Goal: Task Accomplishment & Management: Manage account settings

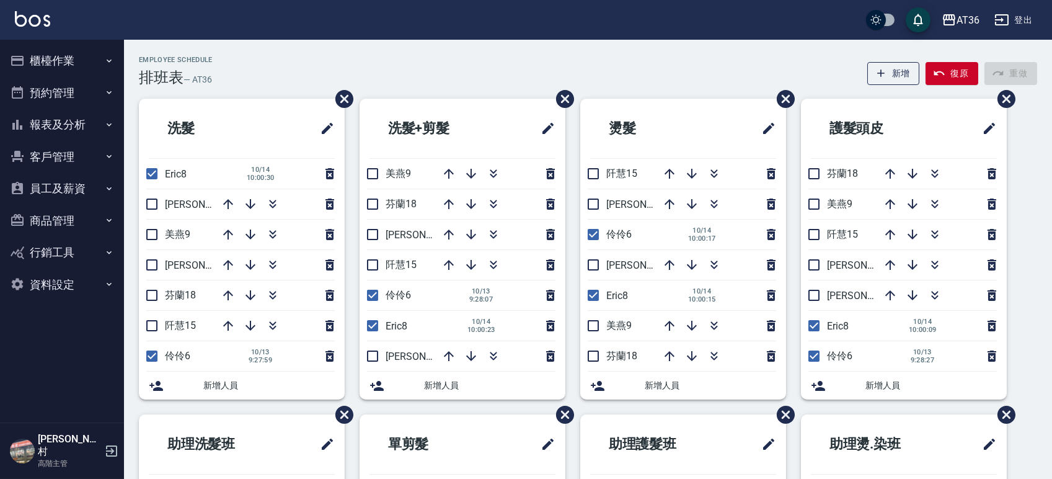
click at [811, 325] on input "checkbox" at bounding box center [814, 325] width 26 height 26
checkbox input "false"
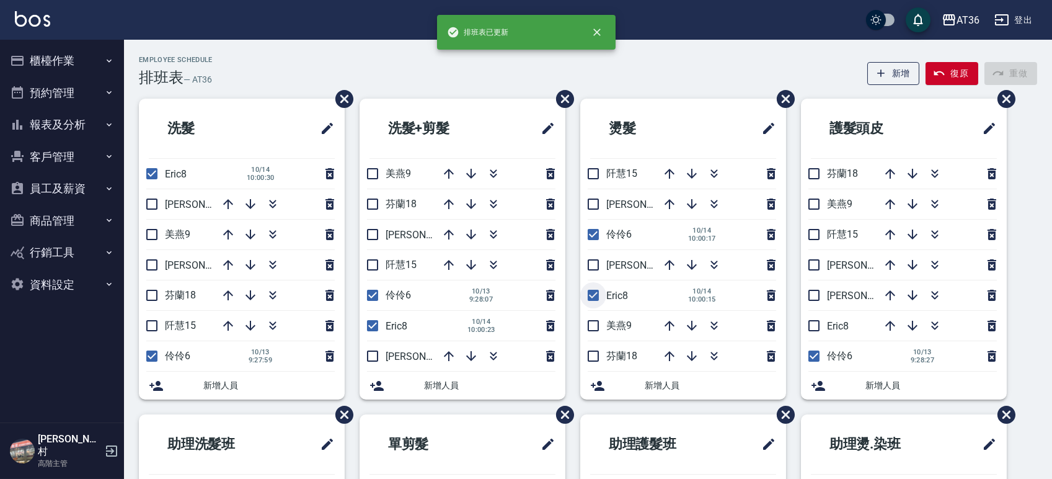
click at [590, 296] on input "checkbox" at bounding box center [593, 295] width 26 height 26
checkbox input "false"
click at [369, 329] on input "checkbox" at bounding box center [373, 325] width 26 height 26
checkbox input "false"
click at [149, 172] on input "checkbox" at bounding box center [152, 174] width 26 height 26
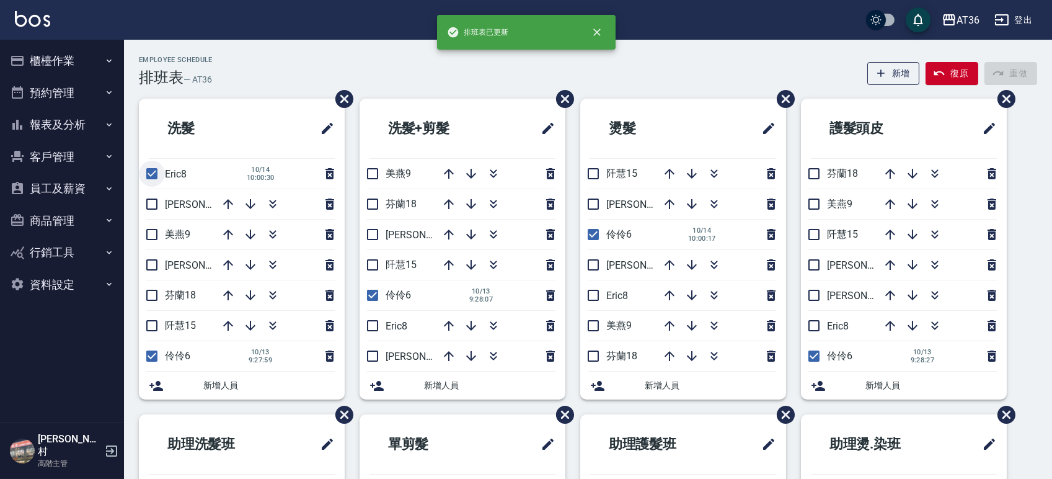
checkbox input "false"
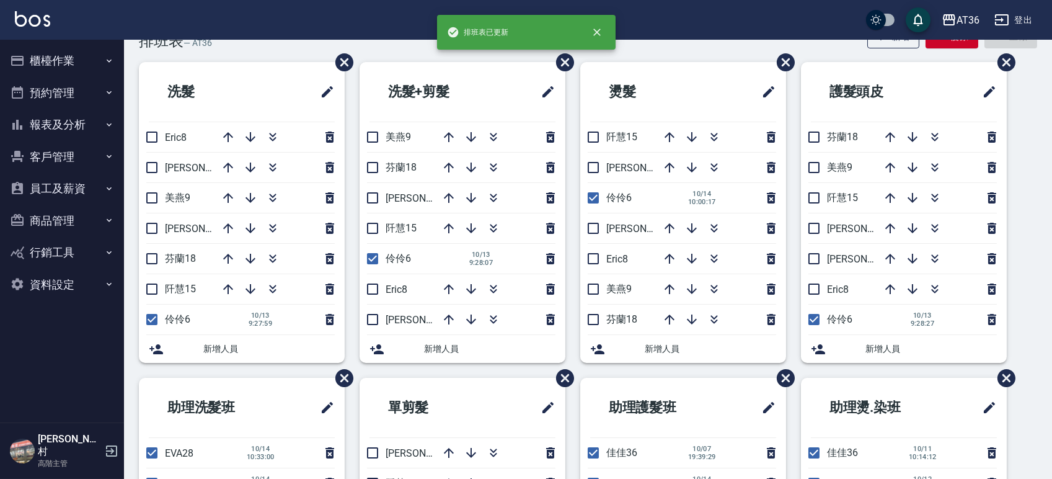
scroll to position [256, 0]
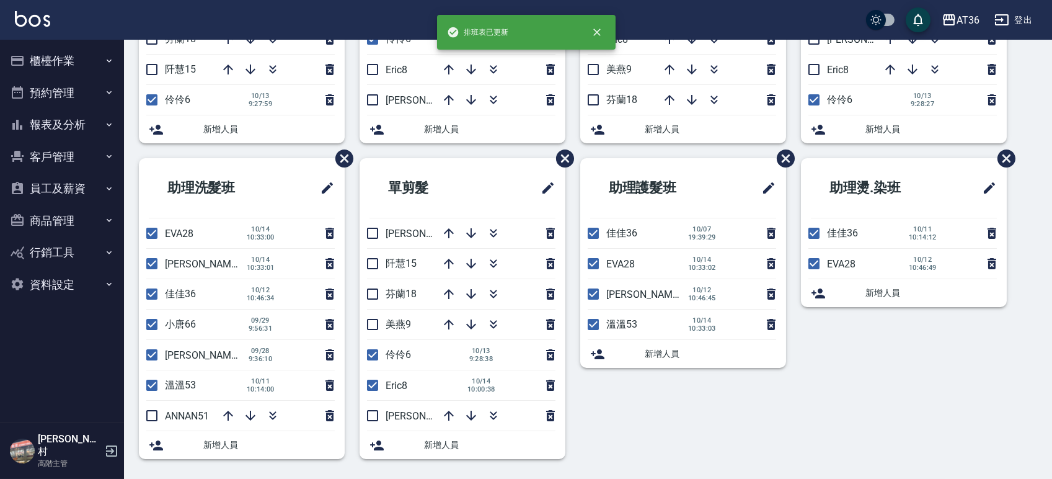
drag, startPoint x: 369, startPoint y: 387, endPoint x: 468, endPoint y: 336, distance: 110.9
click at [370, 387] on input "checkbox" at bounding box center [373, 385] width 26 height 26
checkbox input "false"
